Goal: Information Seeking & Learning: Check status

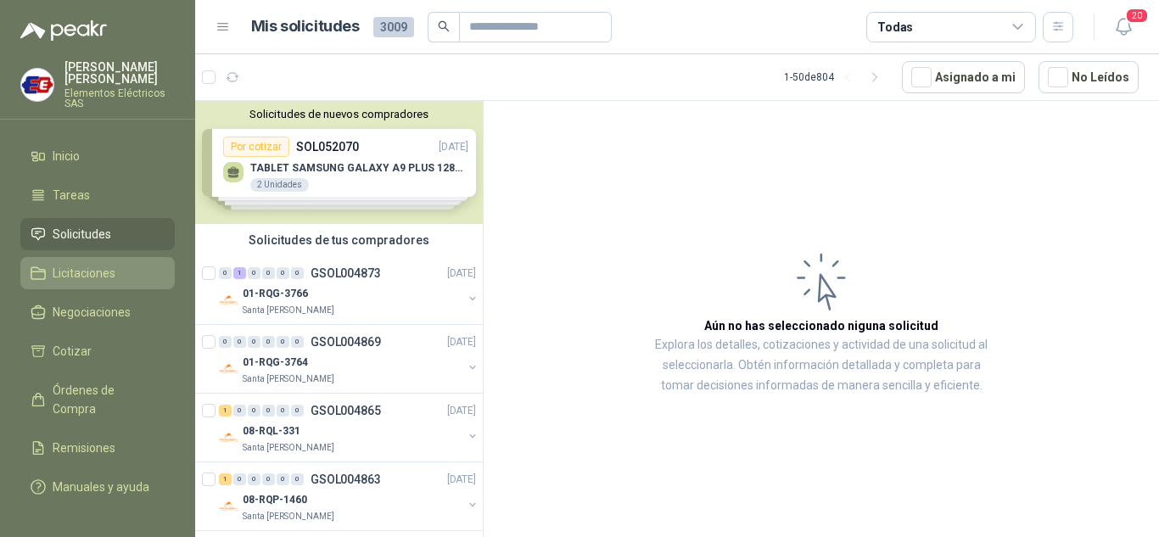
click at [80, 269] on span "Licitaciones" at bounding box center [84, 273] width 63 height 19
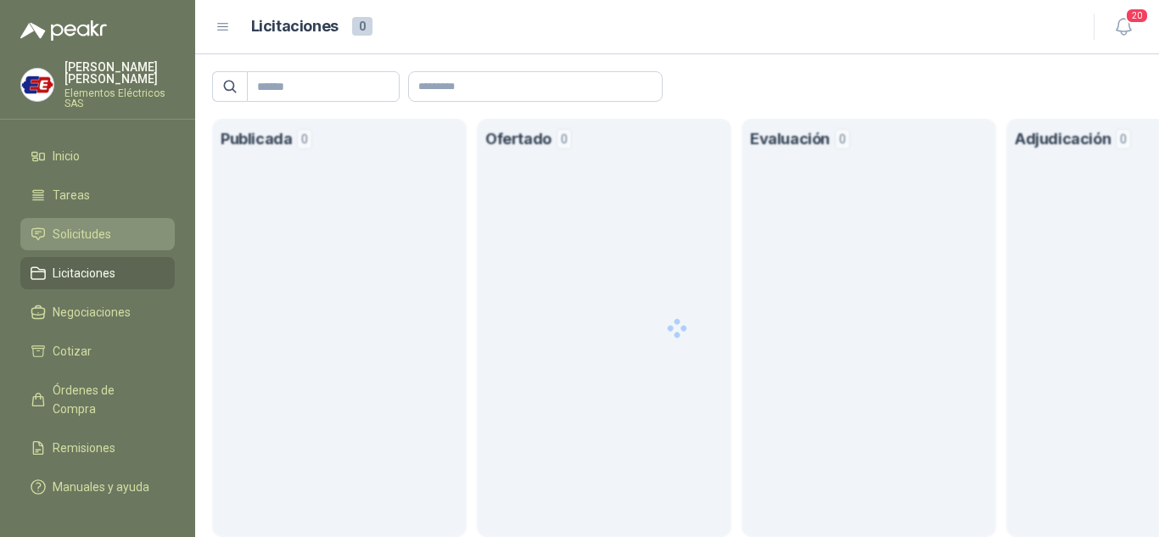
click at [82, 236] on span "Solicitudes" at bounding box center [82, 234] width 59 height 19
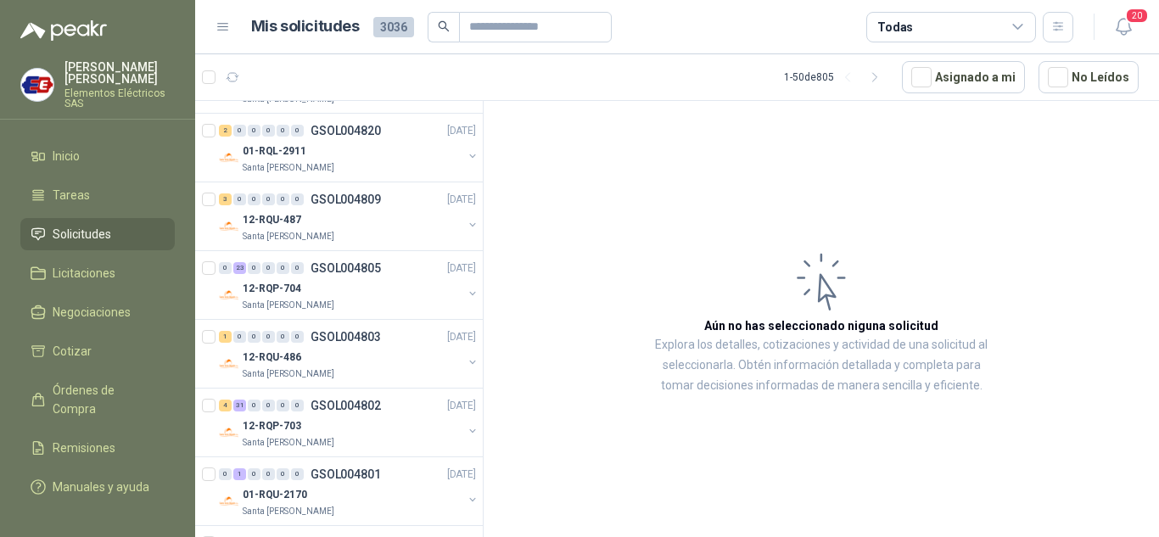
scroll to position [1613, 0]
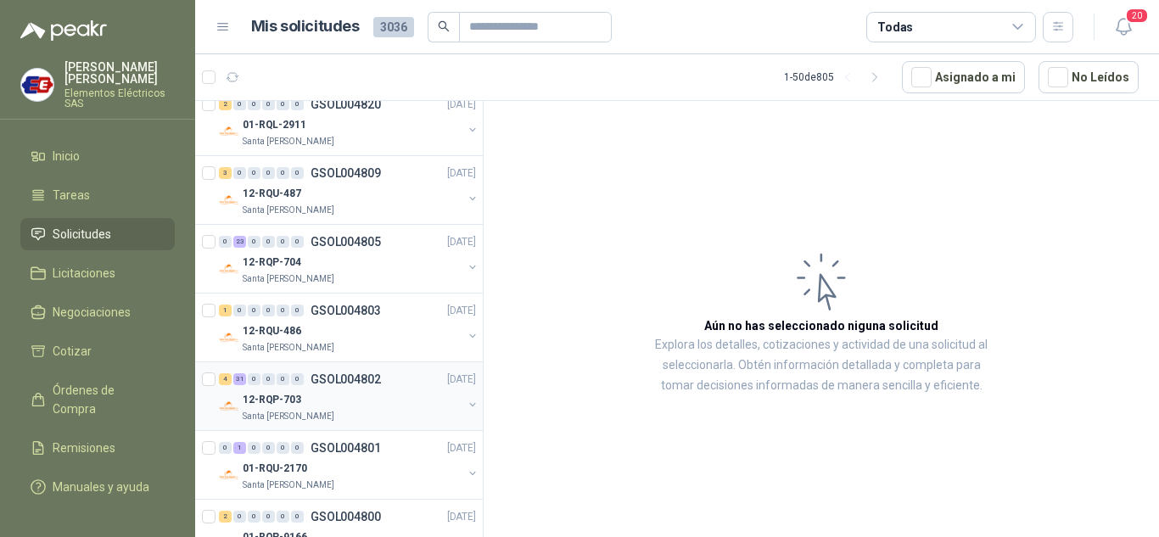
click at [274, 385] on div "4 31 0 0 0 0 GSOL004802 [DATE]" at bounding box center [349, 379] width 261 height 20
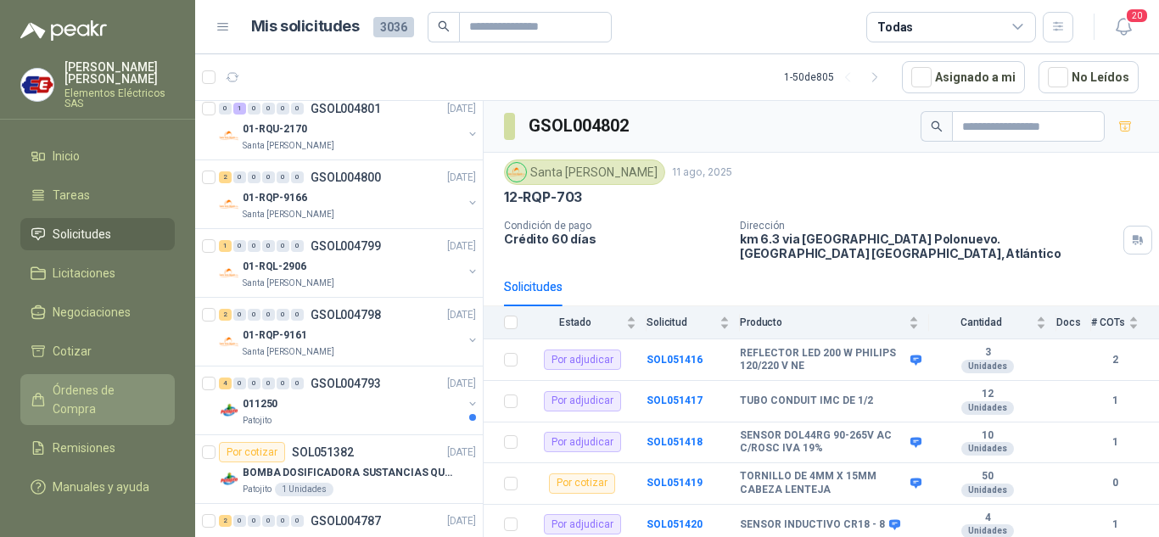
click at [88, 385] on span "Órdenes de Compra" at bounding box center [106, 399] width 106 height 37
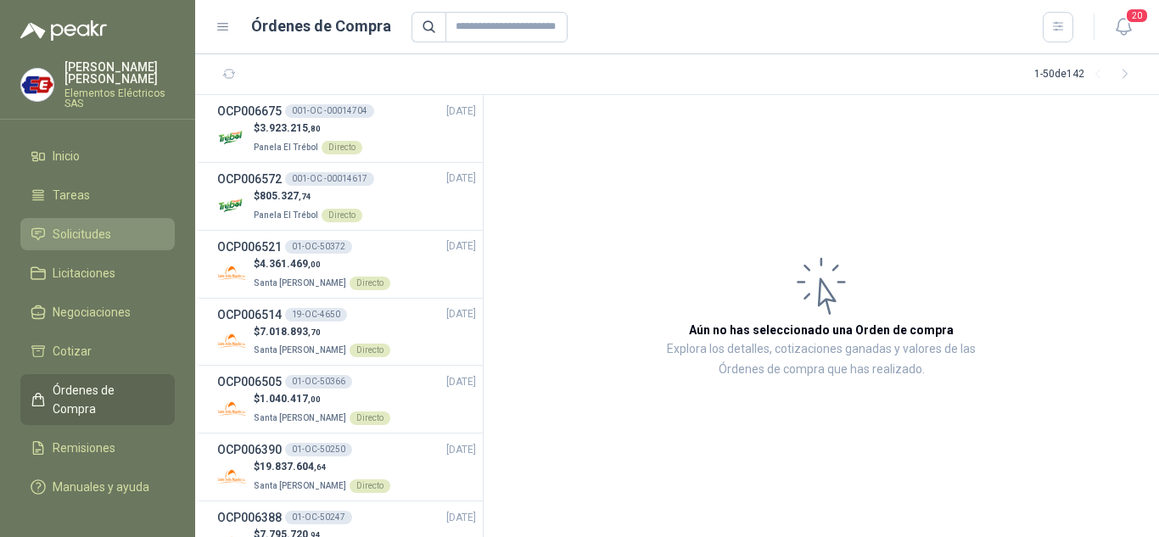
click at [81, 226] on span "Solicitudes" at bounding box center [82, 234] width 59 height 19
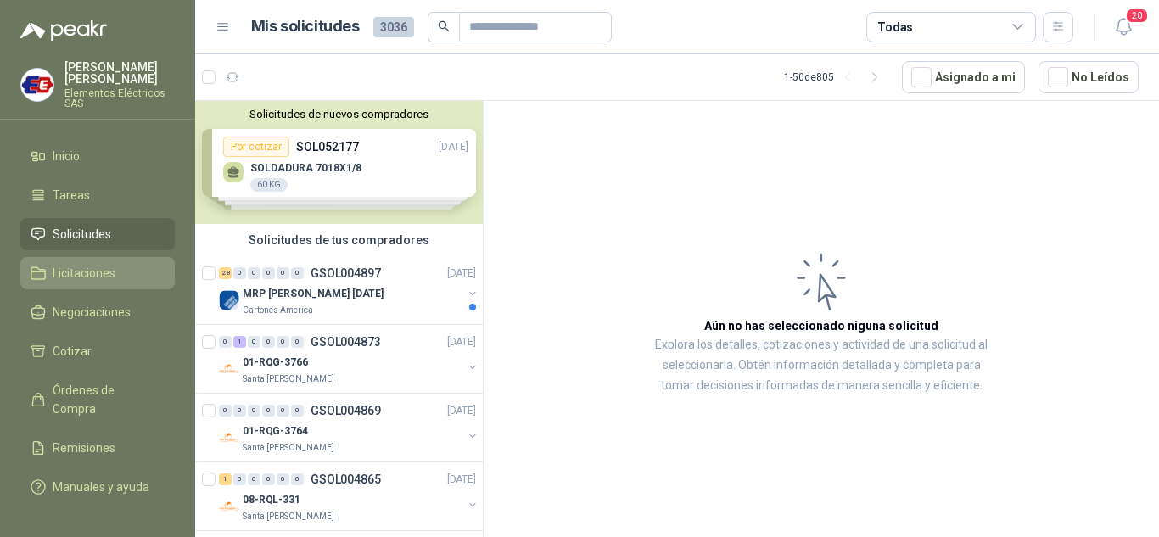
click at [104, 265] on span "Licitaciones" at bounding box center [84, 273] width 63 height 19
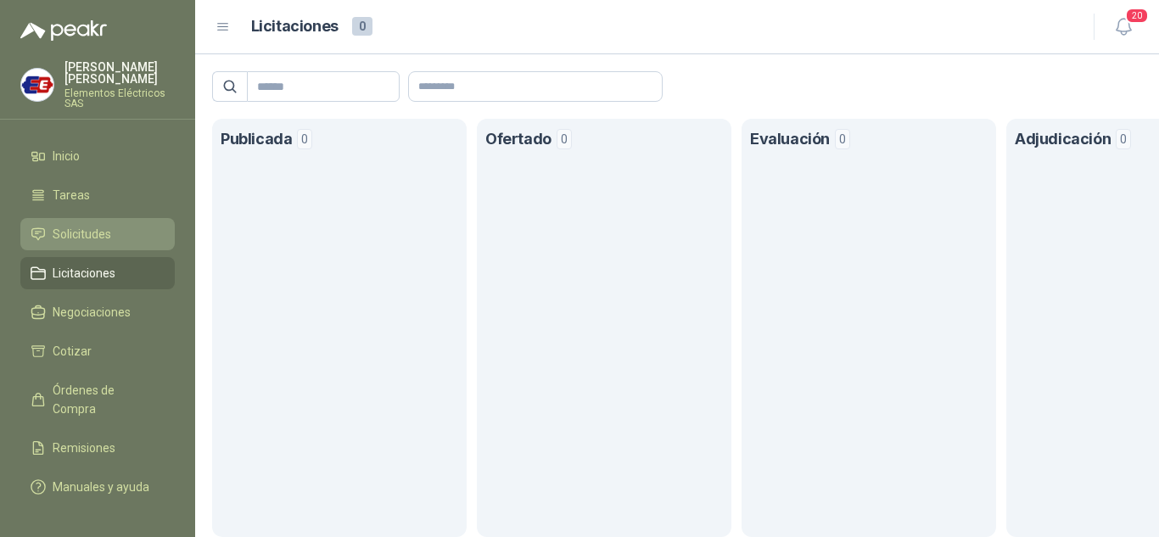
click at [87, 238] on span "Solicitudes" at bounding box center [82, 234] width 59 height 19
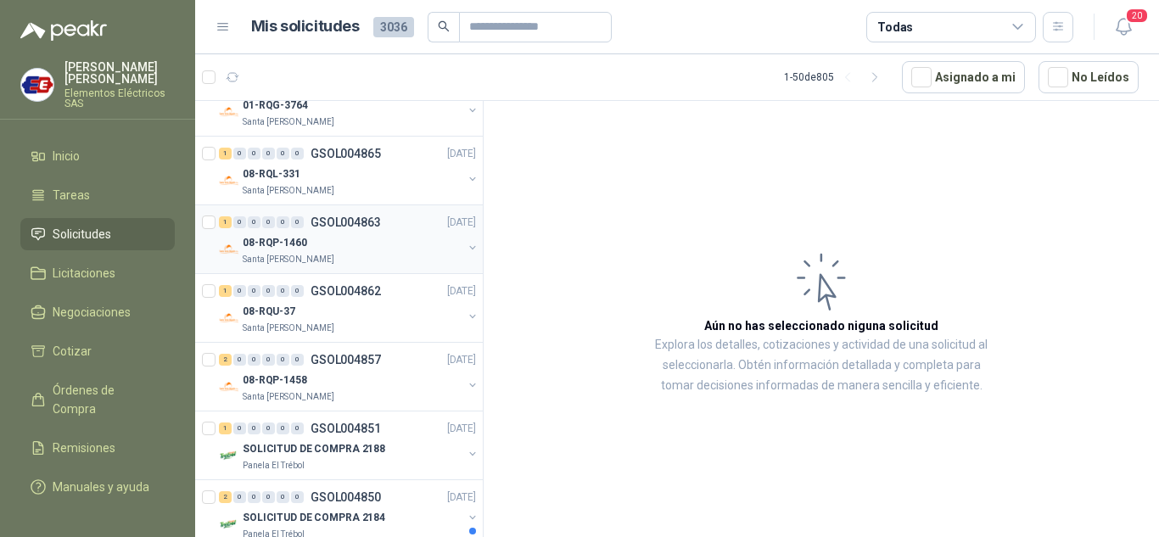
scroll to position [340, 0]
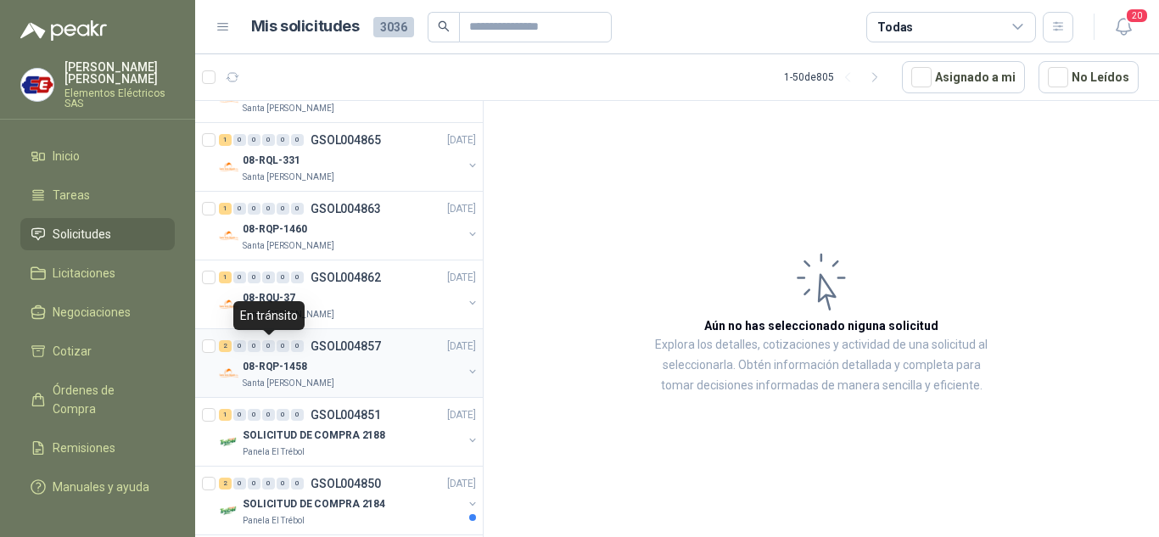
click at [267, 342] on div "0" at bounding box center [268, 346] width 13 height 12
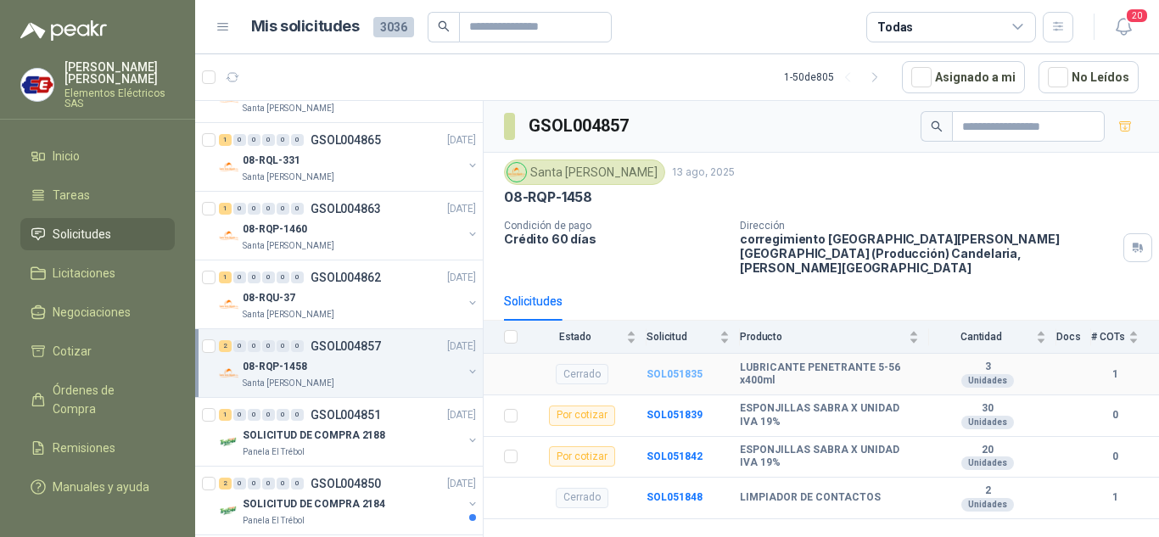
click at [693, 368] on b "SOL051835" at bounding box center [675, 374] width 56 height 12
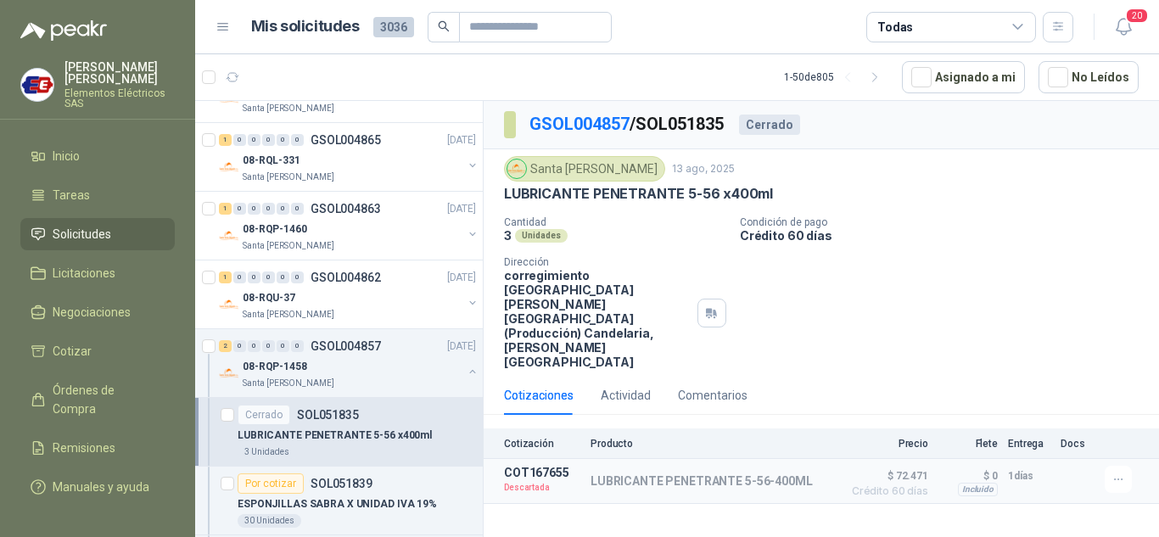
click at [329, 428] on p "LUBRICANTE PENETRANTE 5-56 x400ml" at bounding box center [335, 436] width 194 height 16
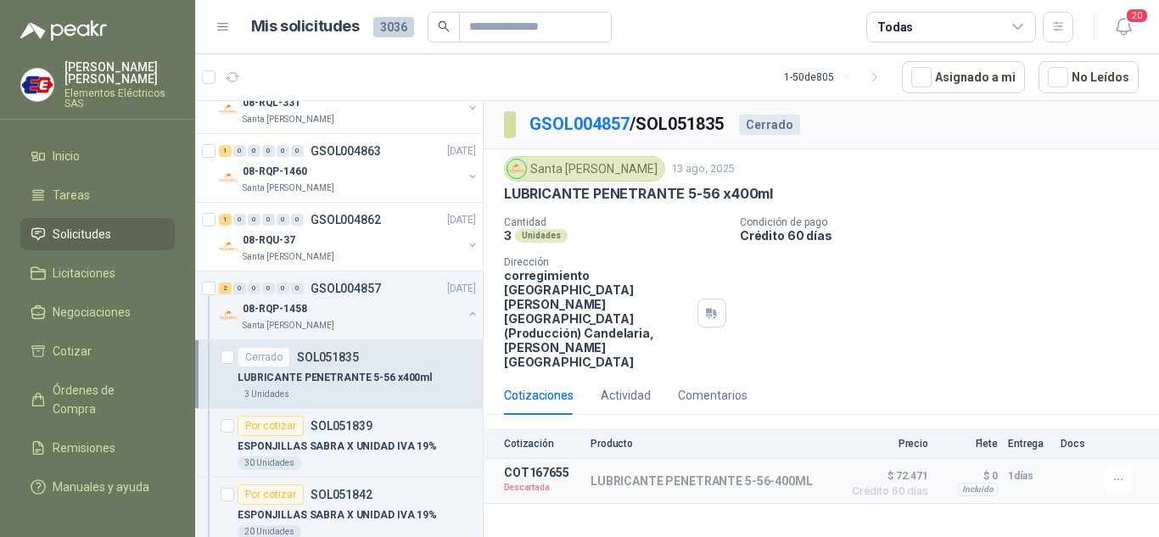
scroll to position [509, 0]
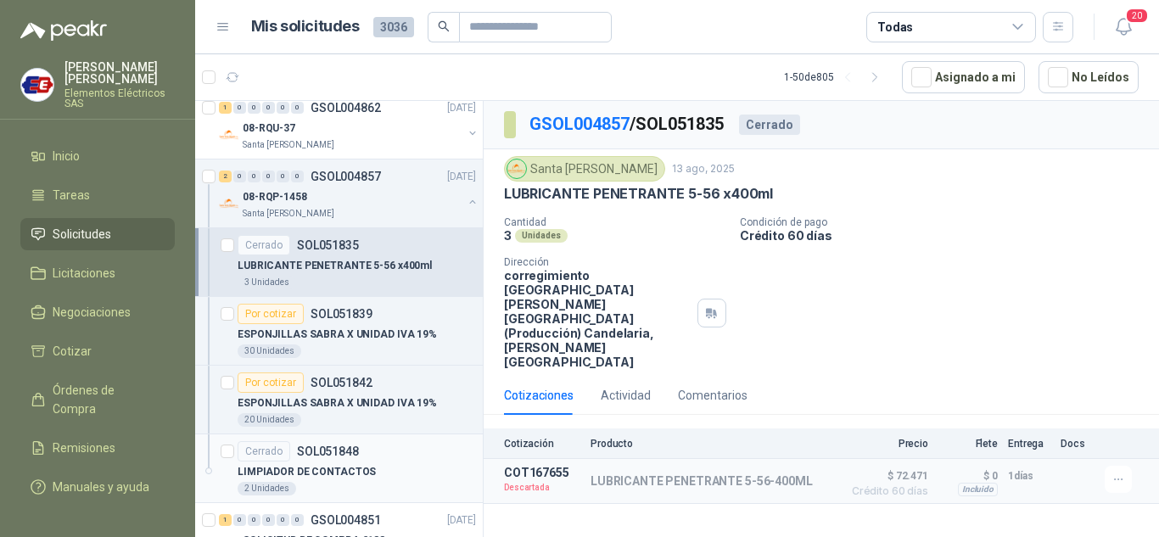
click at [289, 454] on div "Cerrado SOL051848" at bounding box center [298, 451] width 121 height 20
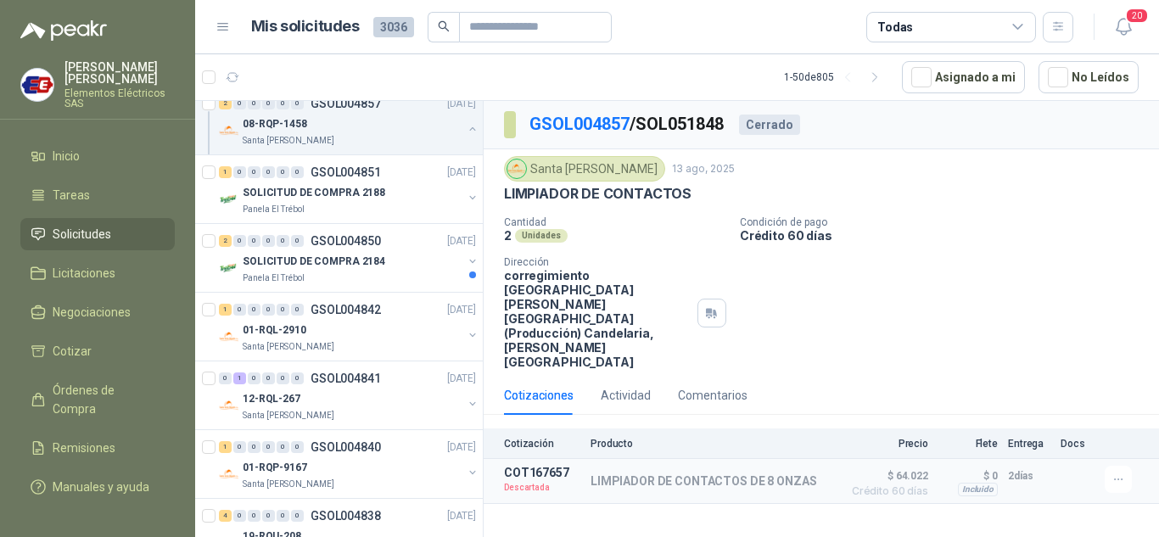
scroll to position [764, 0]
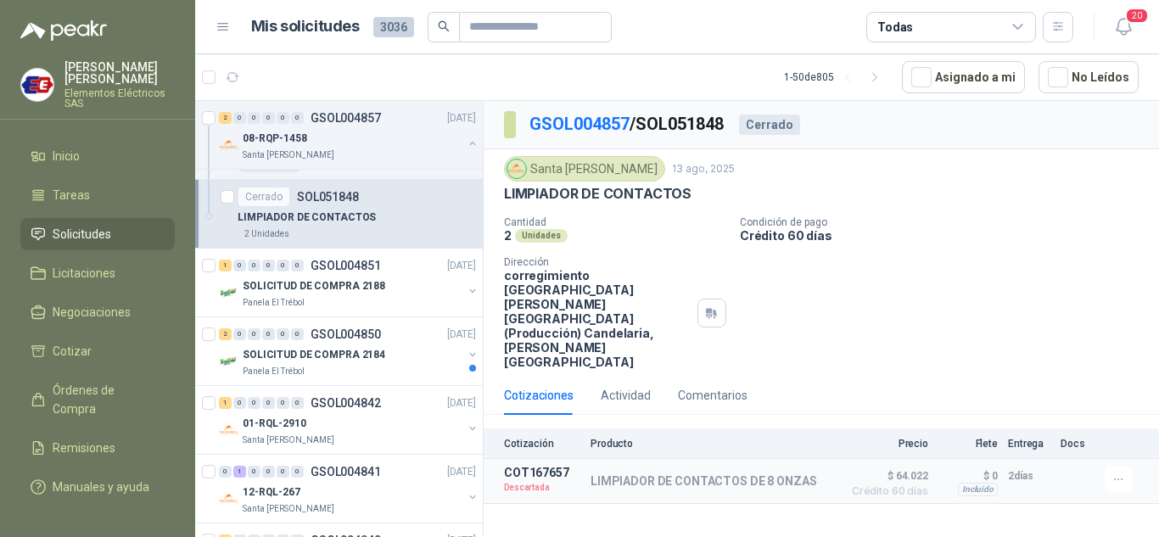
click at [113, 234] on li "Solicitudes" at bounding box center [98, 234] width 134 height 19
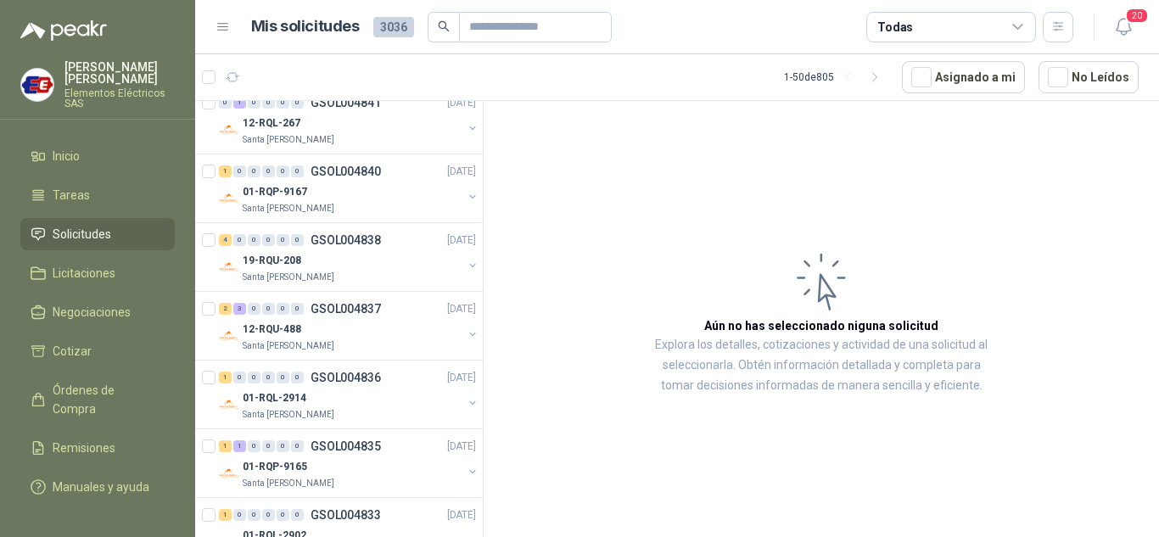
scroll to position [1103, 0]
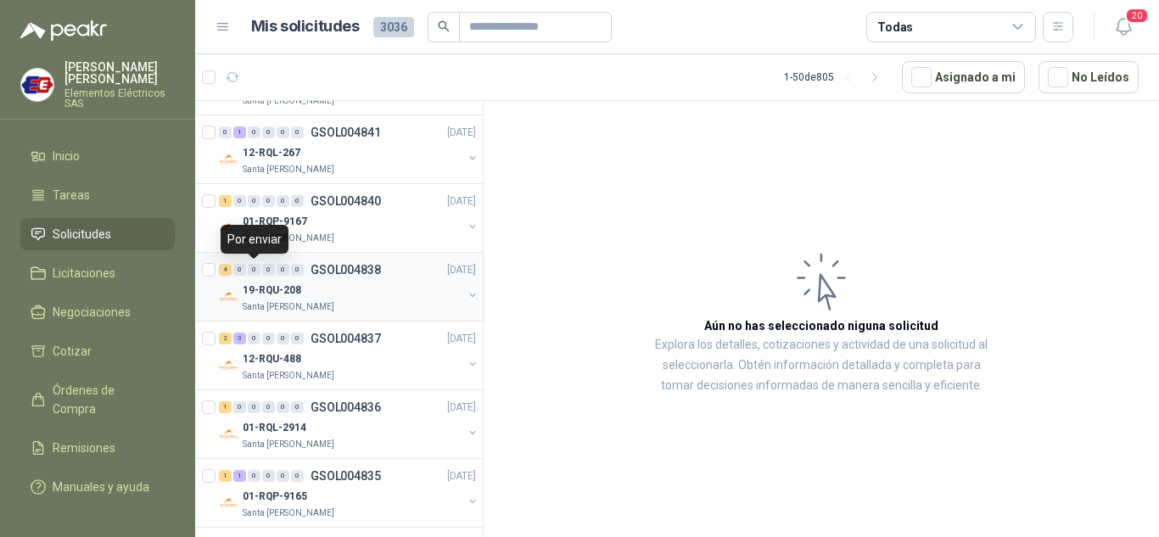
click at [260, 267] on div "0" at bounding box center [254, 270] width 13 height 12
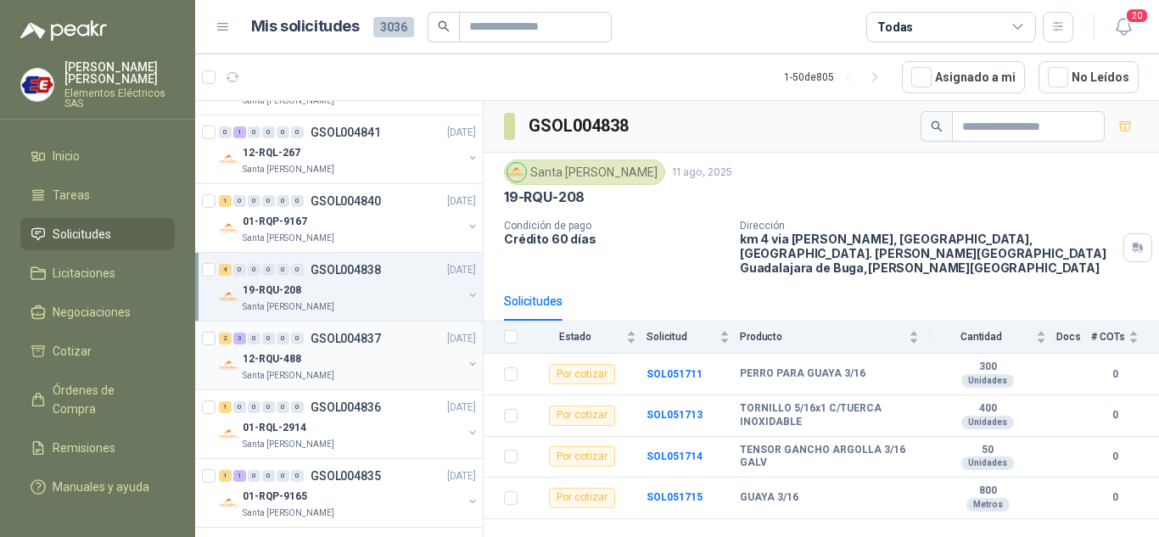
click at [252, 344] on div "0" at bounding box center [254, 339] width 13 height 12
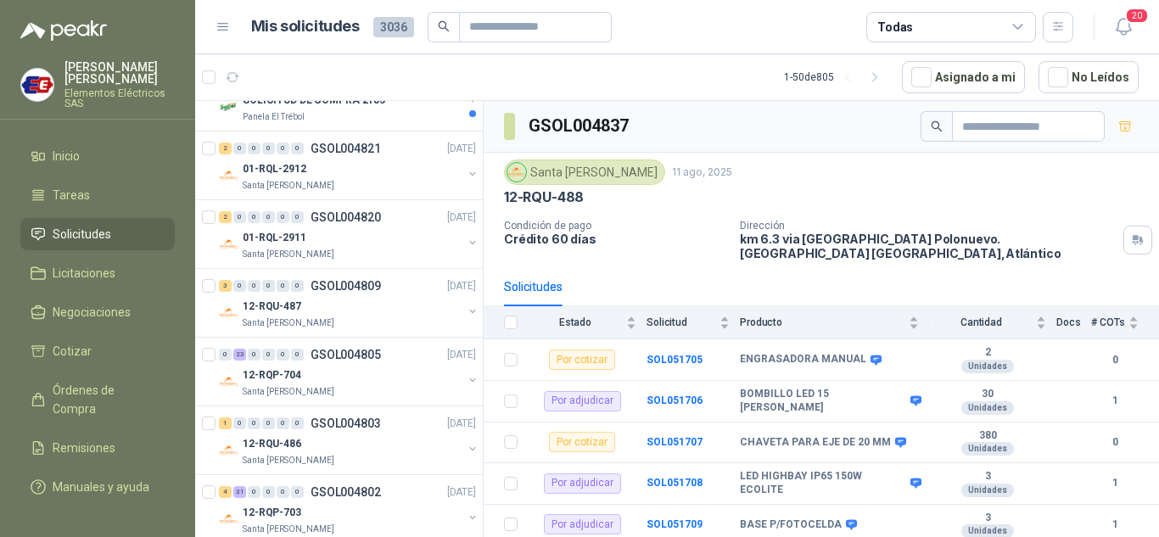
scroll to position [1782, 0]
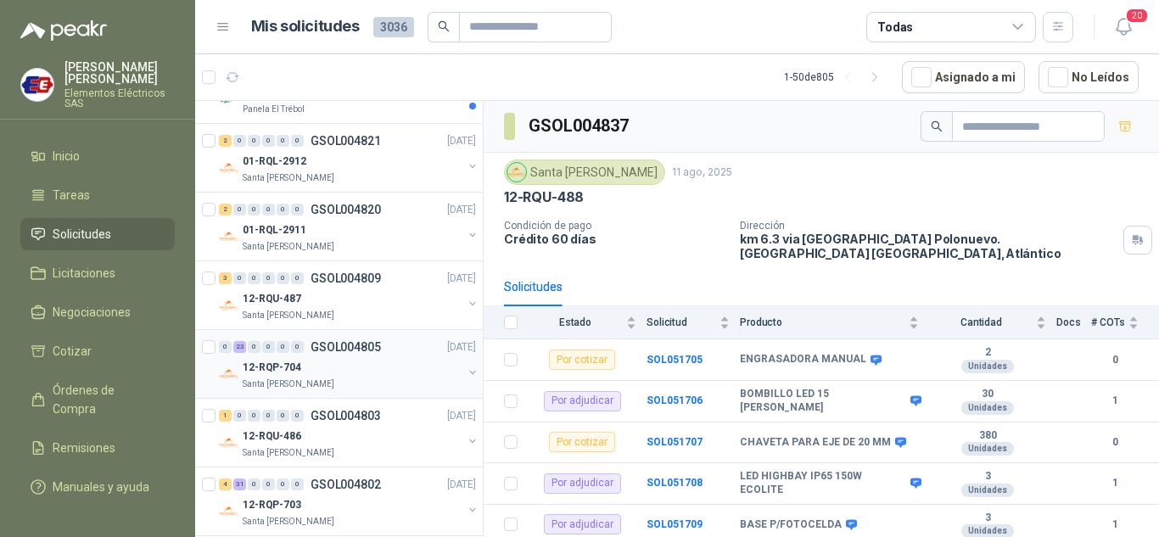
click at [259, 355] on div "0 23 0 0 0 0 GSOL004805 [DATE]" at bounding box center [349, 347] width 261 height 20
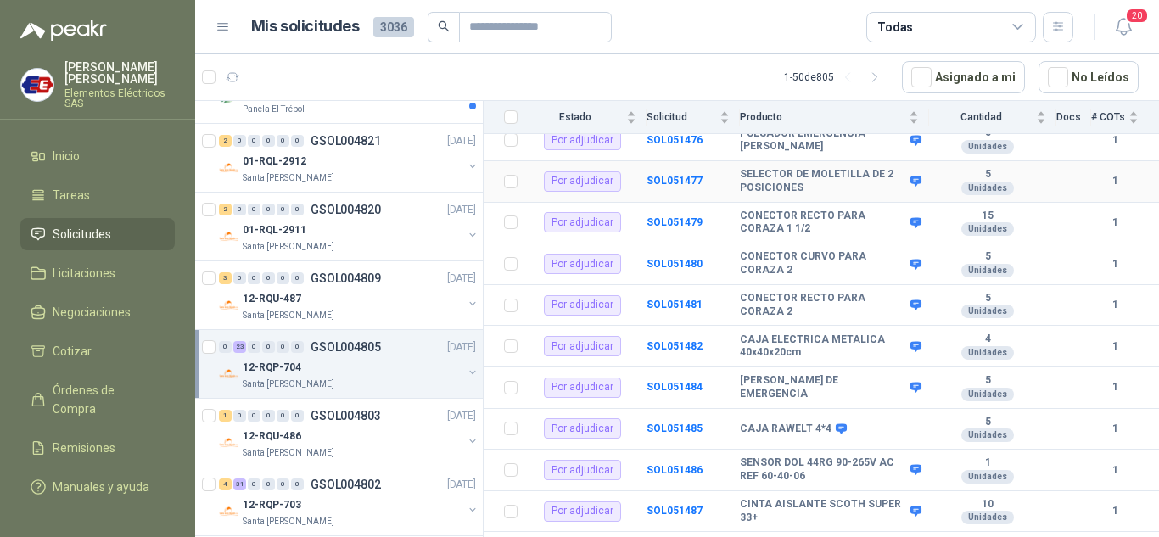
scroll to position [733, 0]
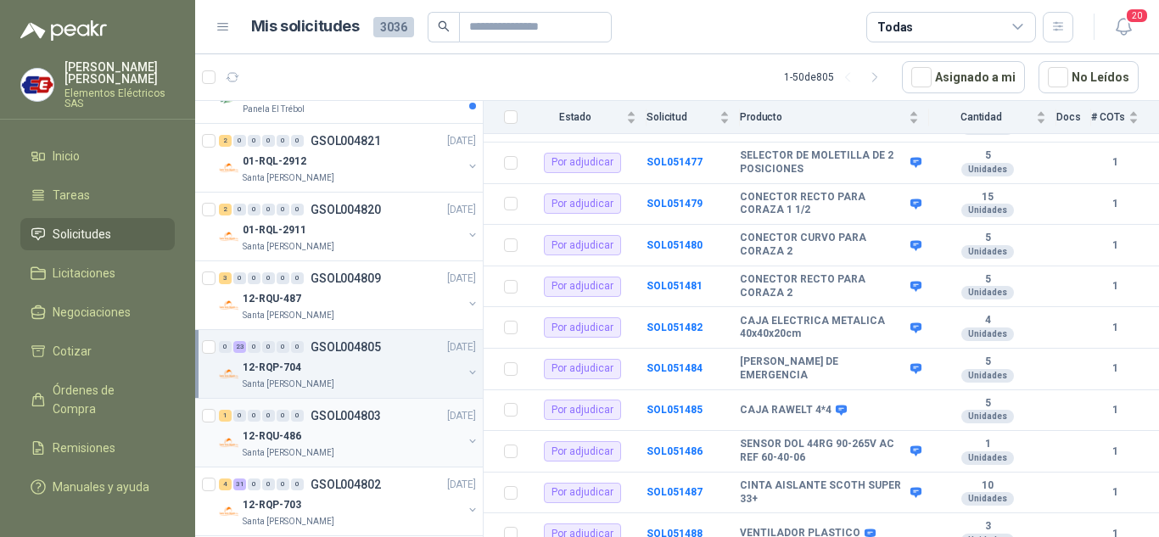
click at [267, 431] on p "12-RQU-486" at bounding box center [272, 437] width 59 height 16
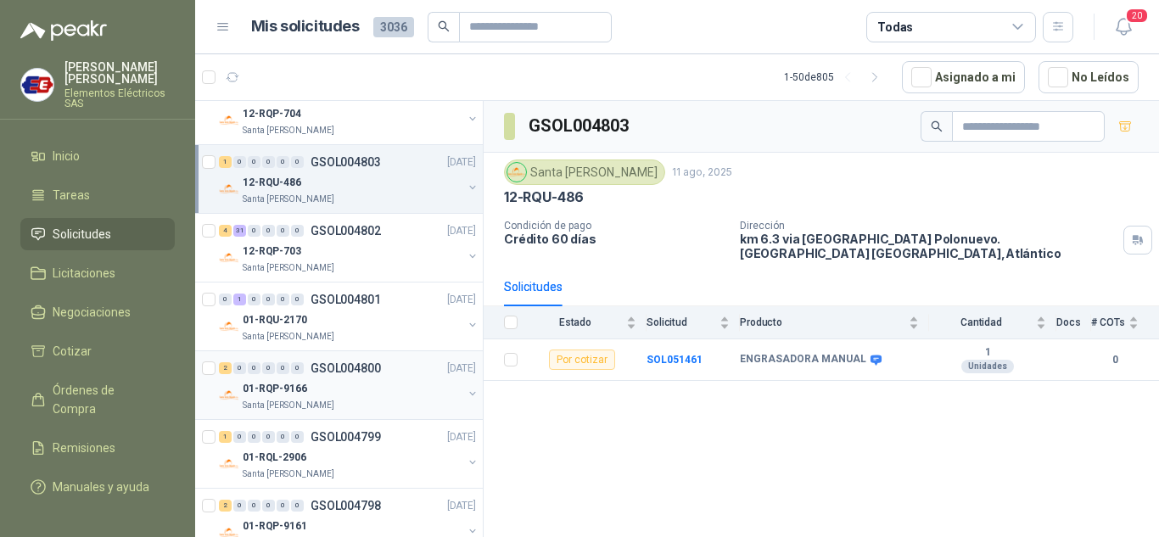
scroll to position [2037, 0]
click at [284, 233] on div "0" at bounding box center [283, 230] width 13 height 12
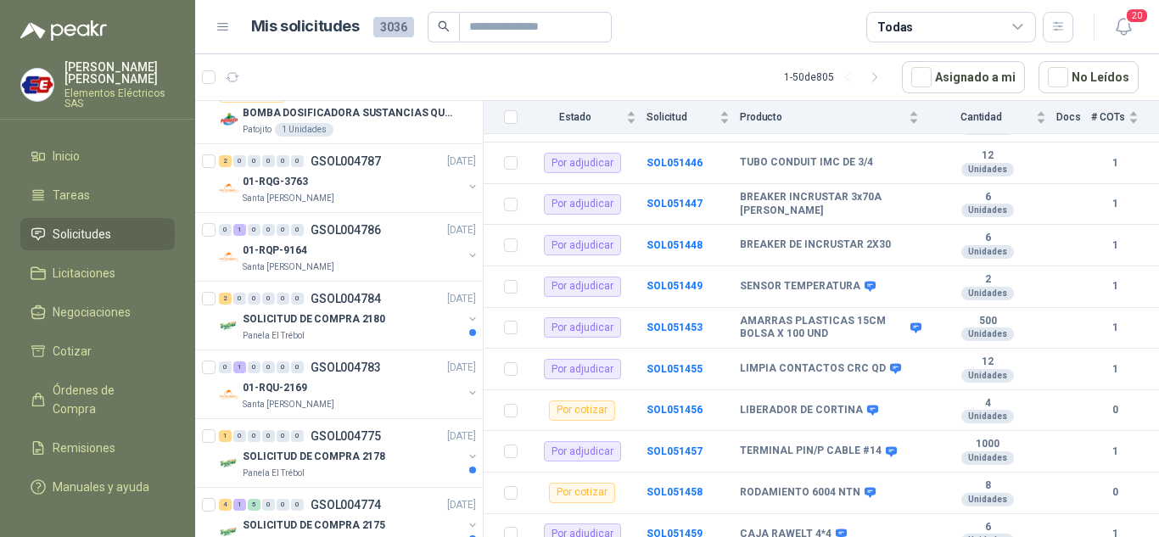
scroll to position [2631, 0]
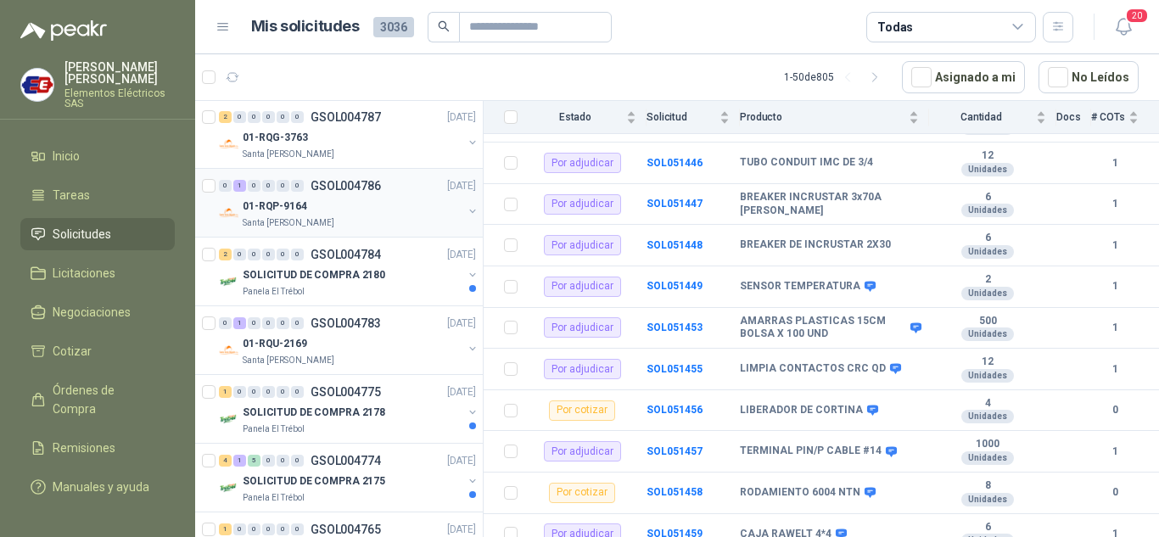
click at [273, 192] on div "0 1 0 0 0 0 GSOL004786 [DATE]" at bounding box center [349, 186] width 261 height 20
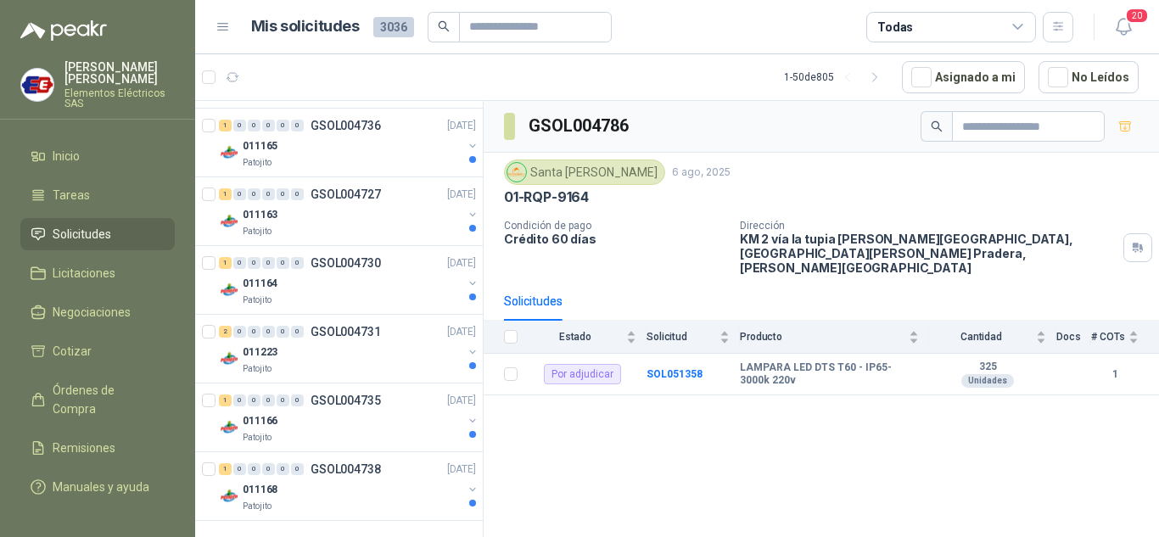
scroll to position [3450, 0]
click at [278, 407] on div "1 0 0 0 0 0 GSOL004735 [DATE]" at bounding box center [349, 399] width 261 height 20
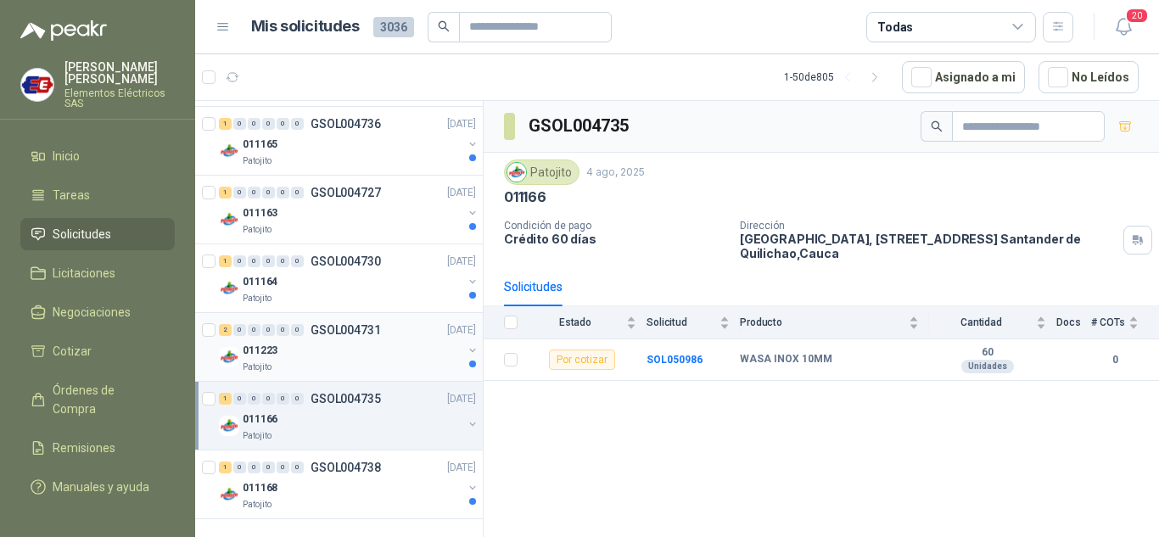
click at [270, 340] on div "2 0 0 0 0 0 GSOL004731 [DATE]" at bounding box center [349, 330] width 261 height 20
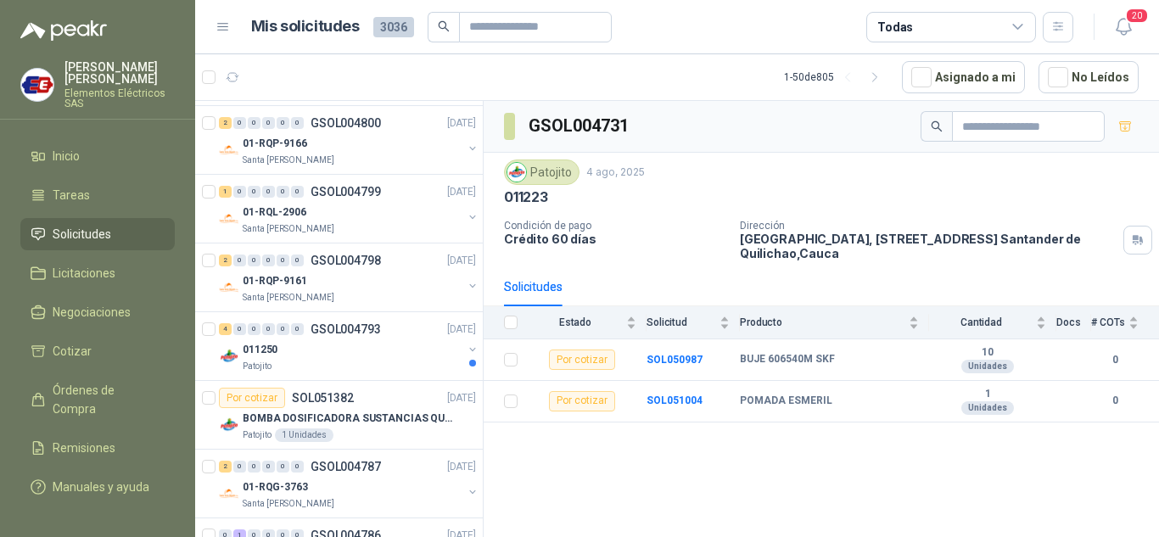
scroll to position [2261, 0]
